Goal: Task Accomplishment & Management: Complete application form

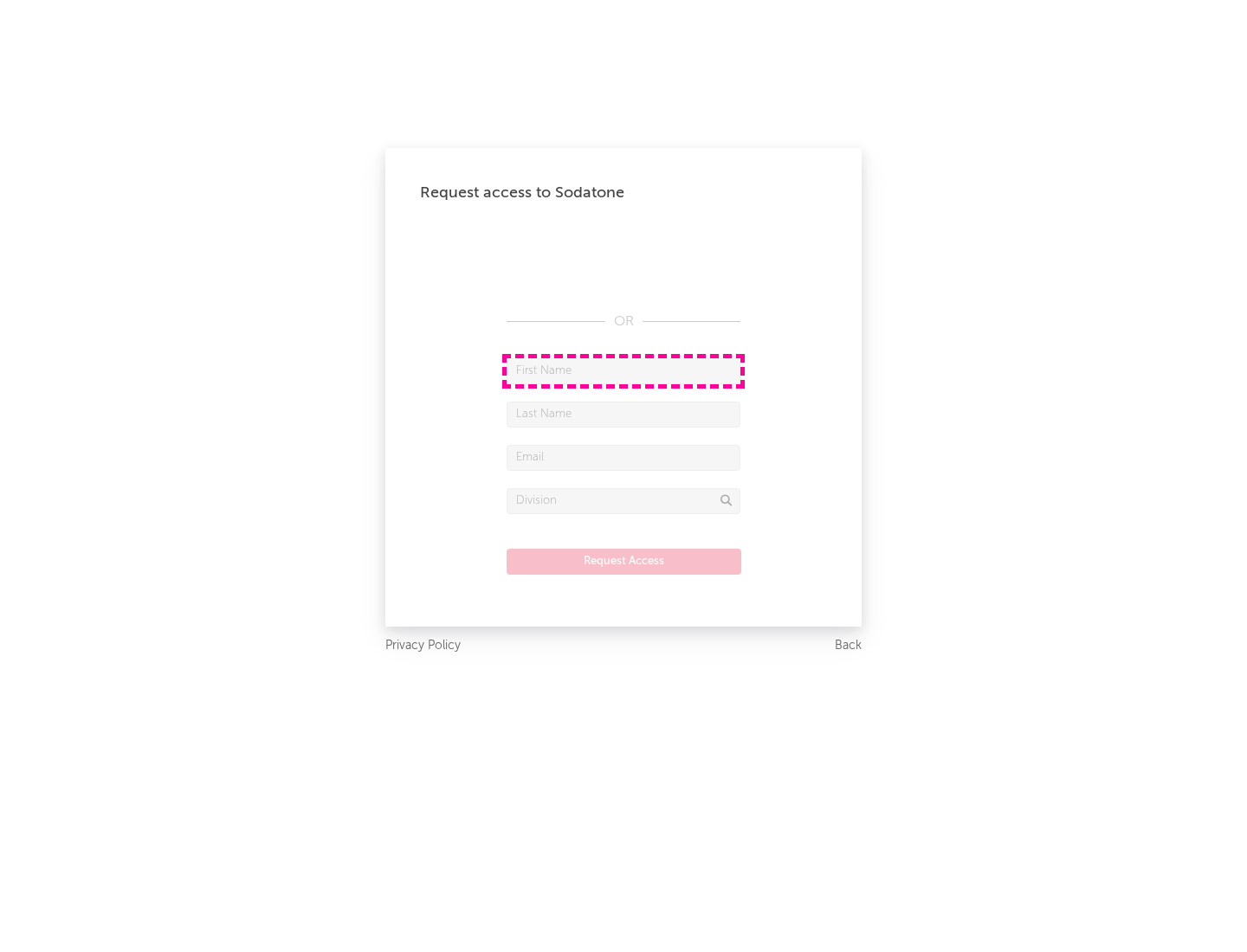
click at [624, 370] on input "text" at bounding box center [623, 371] width 234 height 26
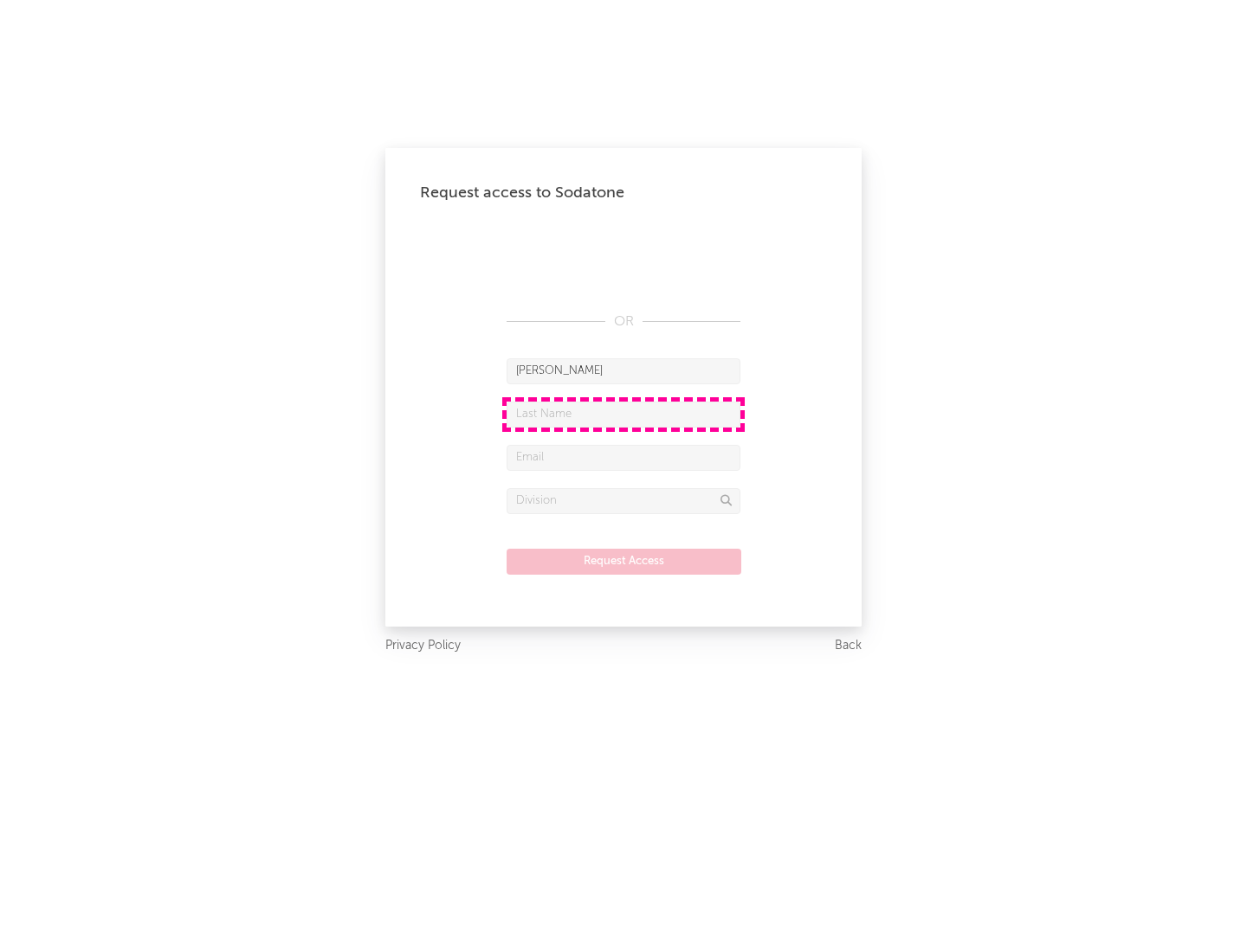
type input "[PERSON_NAME]"
click at [624, 414] on input "text" at bounding box center [623, 414] width 234 height 26
type input "[PERSON_NAME]"
click at [624, 457] on input "text" at bounding box center [623, 458] width 234 height 26
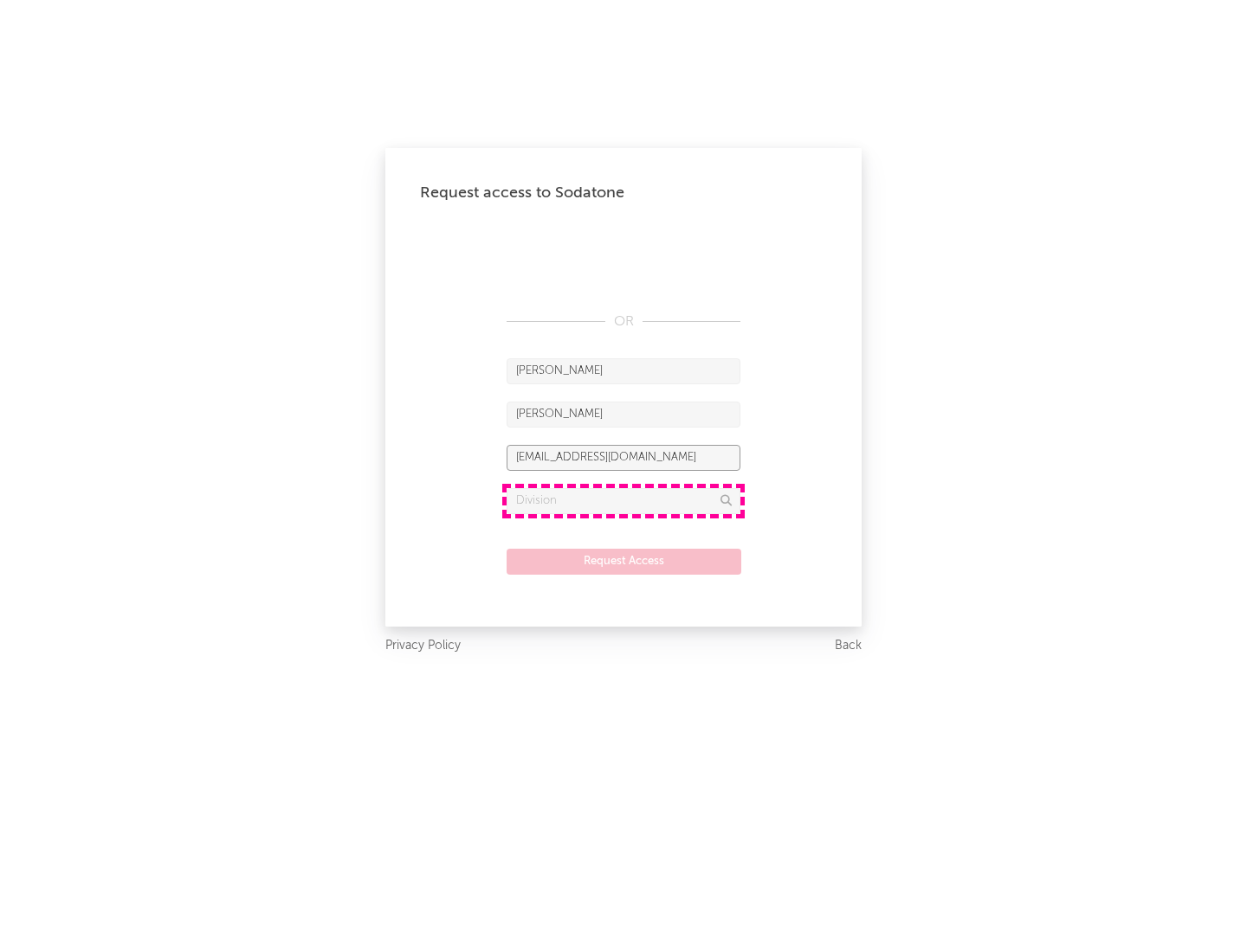
type input "[EMAIL_ADDRESS][DOMAIN_NAME]"
click at [624, 500] on input "text" at bounding box center [623, 501] width 234 height 26
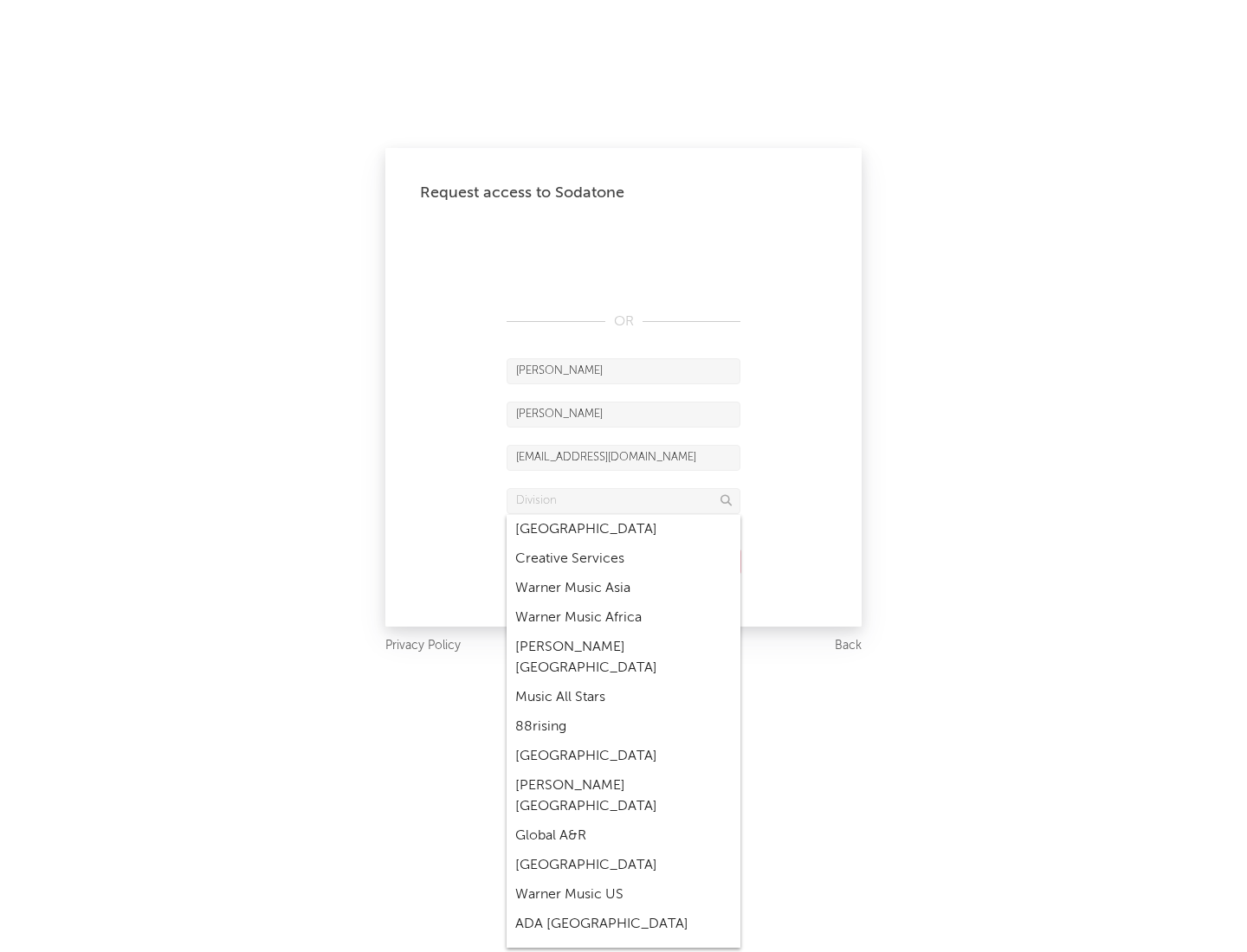
click at [618, 682] on div "Music All Stars" at bounding box center [623, 697] width 234 height 29
type input "Music All Stars"
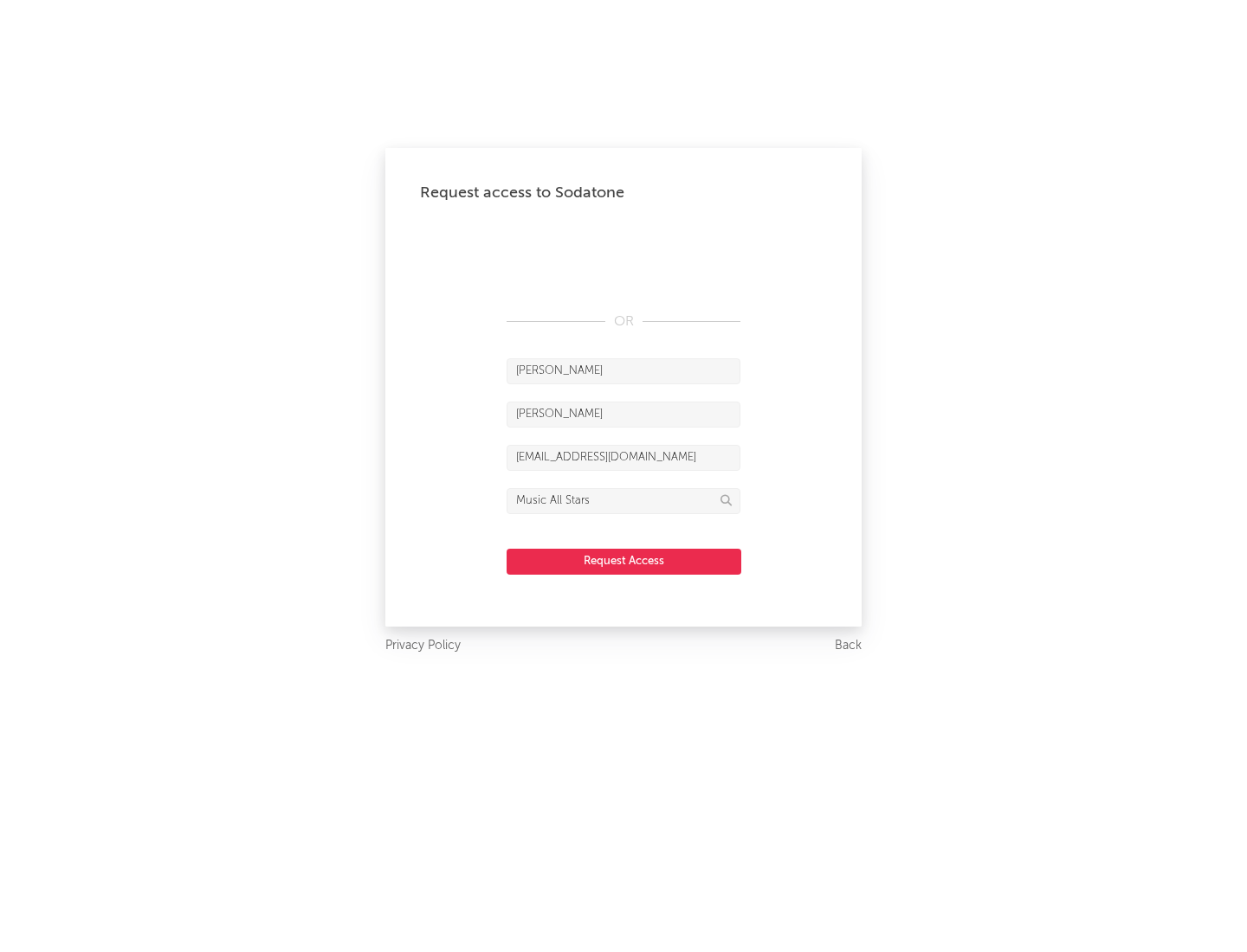
click at [624, 561] on button "Request Access" at bounding box center [624, 561] width 235 height 26
